Goal: Transaction & Acquisition: Purchase product/service

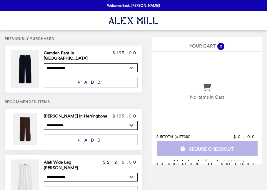
select select "**********"
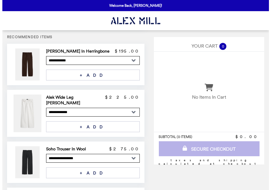
scroll to position [32, 0]
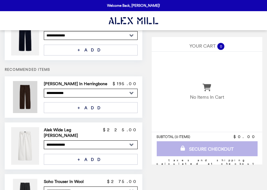
click at [28, 90] on img at bounding box center [26, 97] width 26 height 32
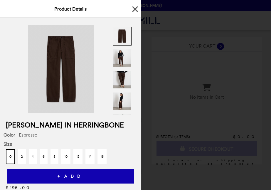
click at [59, 63] on img at bounding box center [61, 69] width 66 height 88
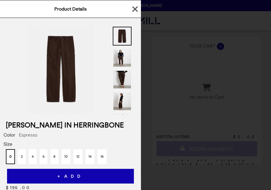
click at [72, 9] on span "Product Details" at bounding box center [70, 9] width 32 height 6
click at [60, 10] on span "Product Details" at bounding box center [70, 9] width 32 height 6
click at [124, 38] on img at bounding box center [122, 36] width 19 height 19
click at [119, 58] on img at bounding box center [122, 57] width 19 height 19
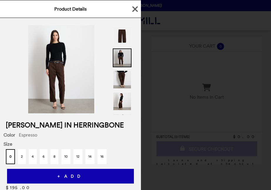
click at [119, 58] on img at bounding box center [122, 57] width 19 height 19
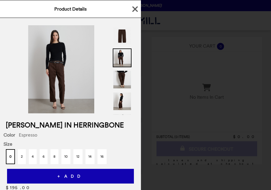
click at [55, 69] on img at bounding box center [61, 69] width 66 height 88
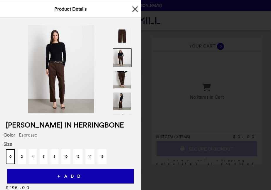
click at [122, 98] on img at bounding box center [122, 101] width 19 height 19
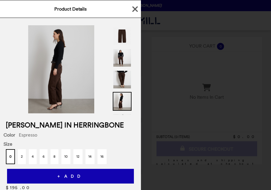
click at [54, 85] on img at bounding box center [61, 69] width 66 height 88
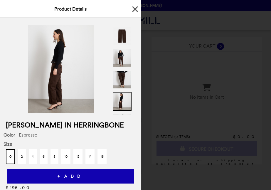
click at [62, 10] on span "Product Details" at bounding box center [70, 9] width 32 height 6
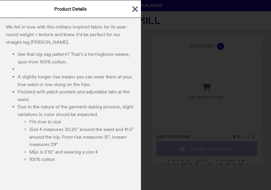
scroll to position [188, 0]
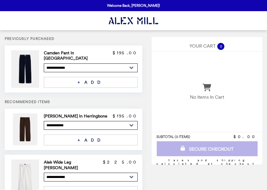
select select "**********"
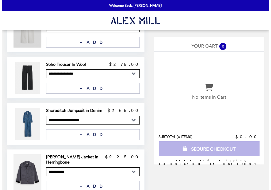
scroll to position [150, 0]
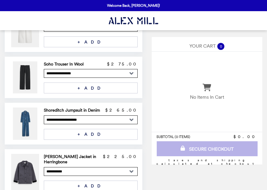
click at [60, 107] on h2 "Shoreditch Jumpsuit in Denim" at bounding box center [73, 109] width 58 height 5
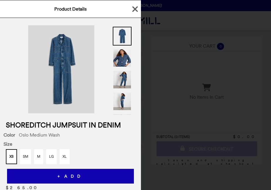
click at [67, 78] on img at bounding box center [61, 69] width 66 height 88
click at [65, 70] on img at bounding box center [61, 69] width 66 height 88
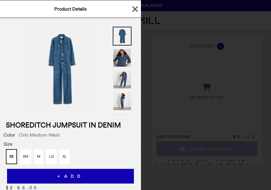
click at [117, 62] on img at bounding box center [122, 57] width 19 height 19
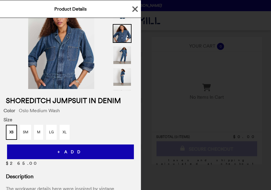
scroll to position [0, 0]
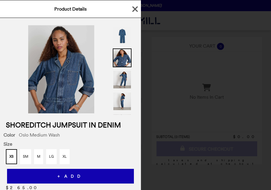
click at [68, 68] on img at bounding box center [61, 69] width 66 height 88
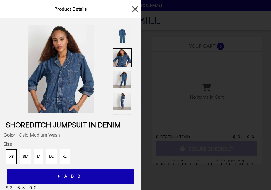
click at [133, 9] on icon "button" at bounding box center [135, 9] width 9 height 9
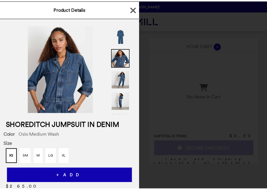
scroll to position [144, 0]
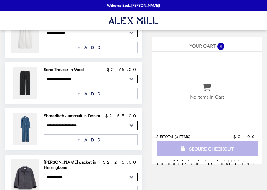
click at [123, 23] on img "Main" at bounding box center [133, 21] width 49 height 12
